Goal: Information Seeking & Learning: Learn about a topic

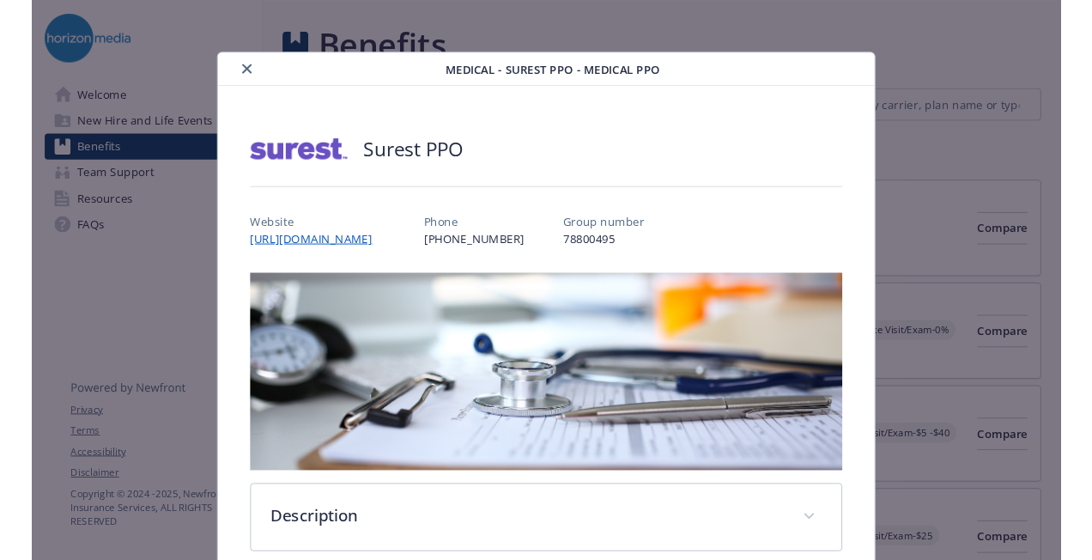
scroll to position [51, 0]
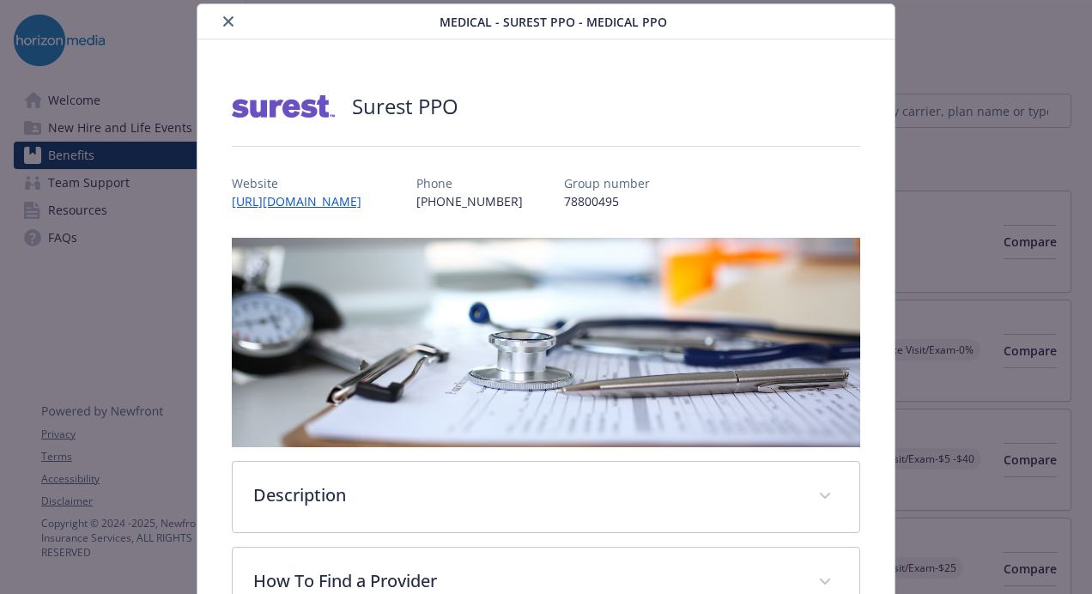
click at [741, 113] on div "Surest PPO" at bounding box center [546, 106] width 628 height 51
click at [224, 21] on icon "close" at bounding box center [228, 21] width 10 height 10
